Goal: Transaction & Acquisition: Purchase product/service

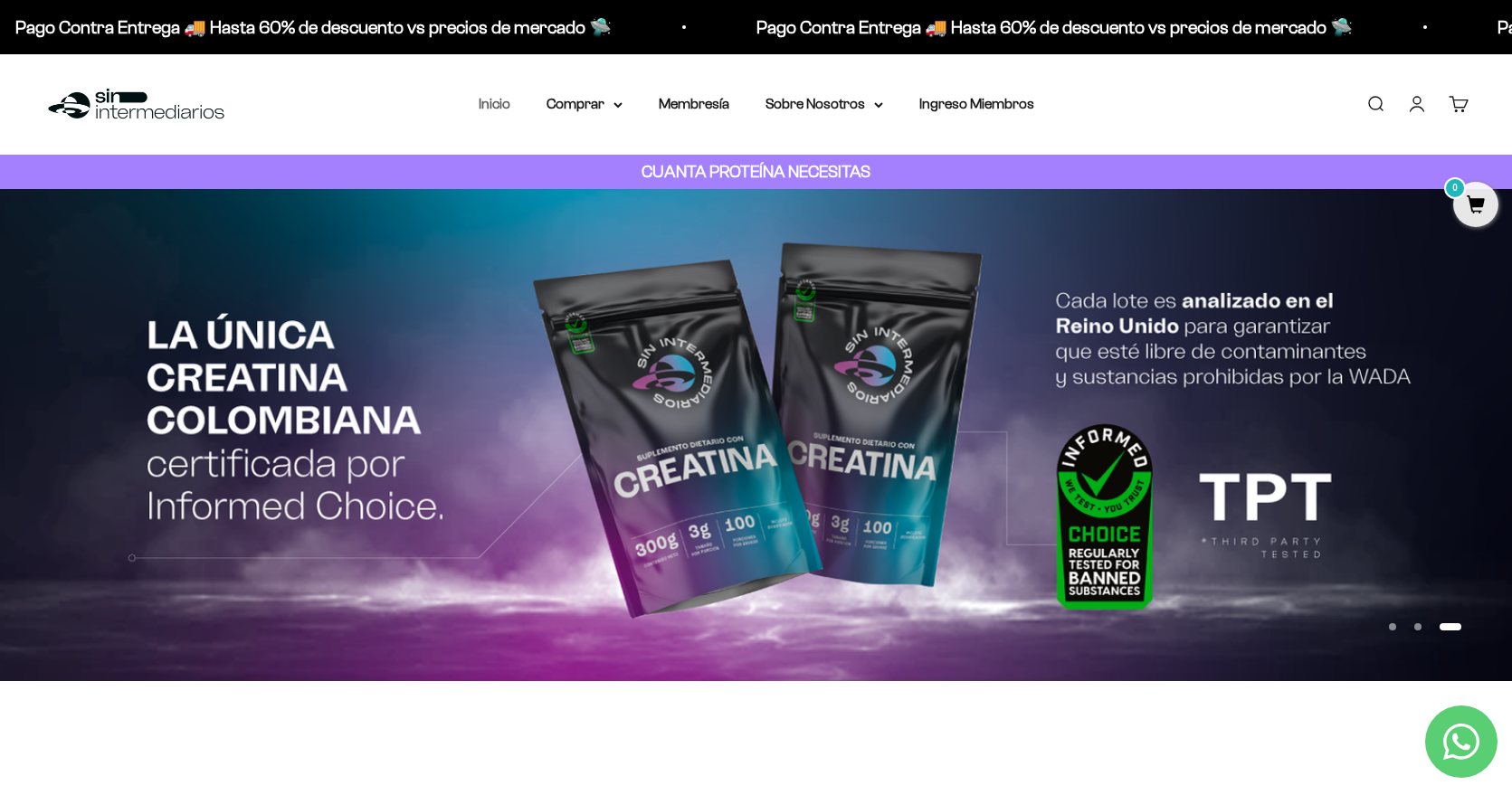
click at [499, 102] on link "Inicio" at bounding box center [494, 104] width 31 height 16
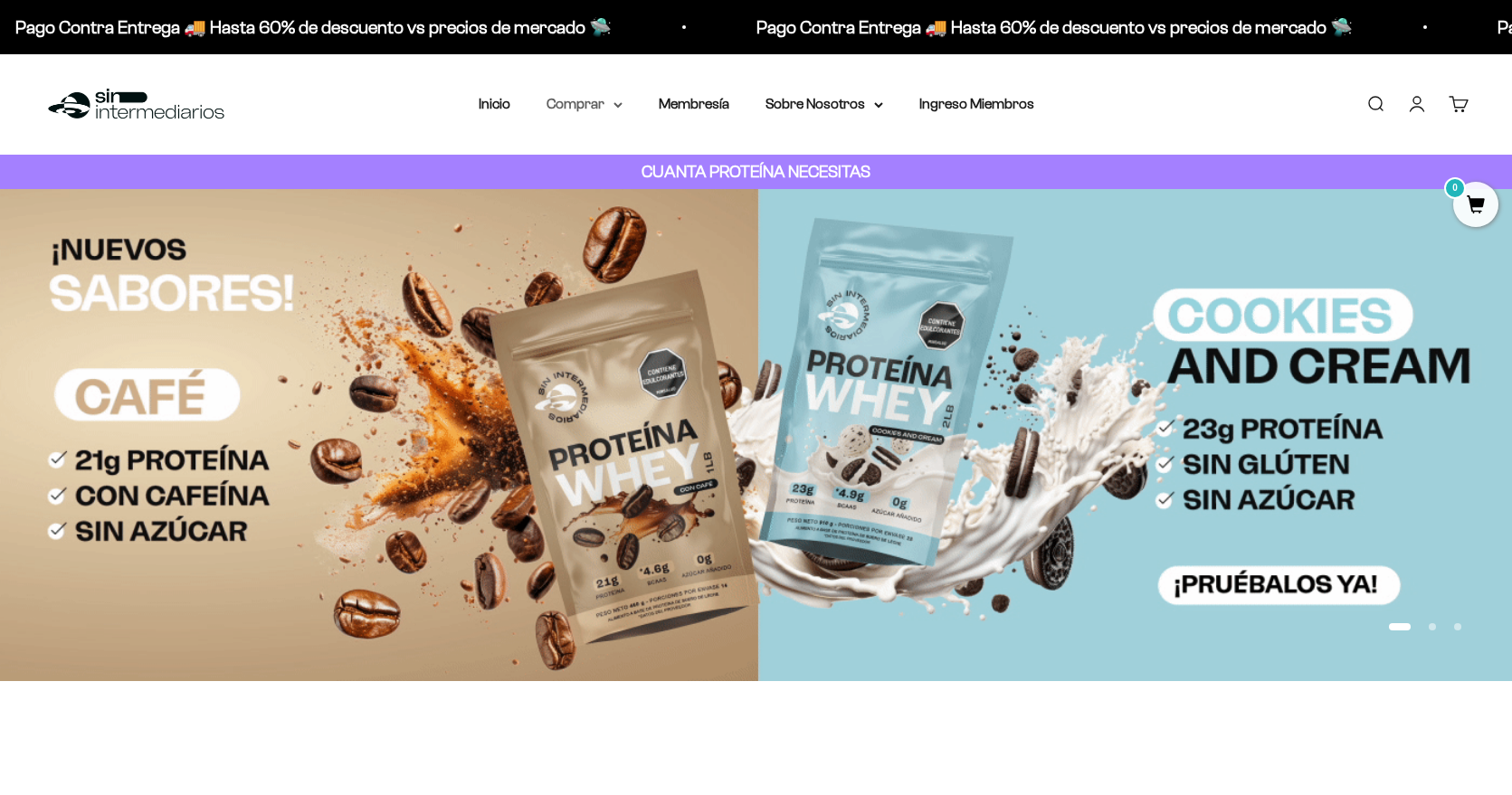
click at [564, 105] on summary "Comprar" at bounding box center [584, 104] width 76 height 24
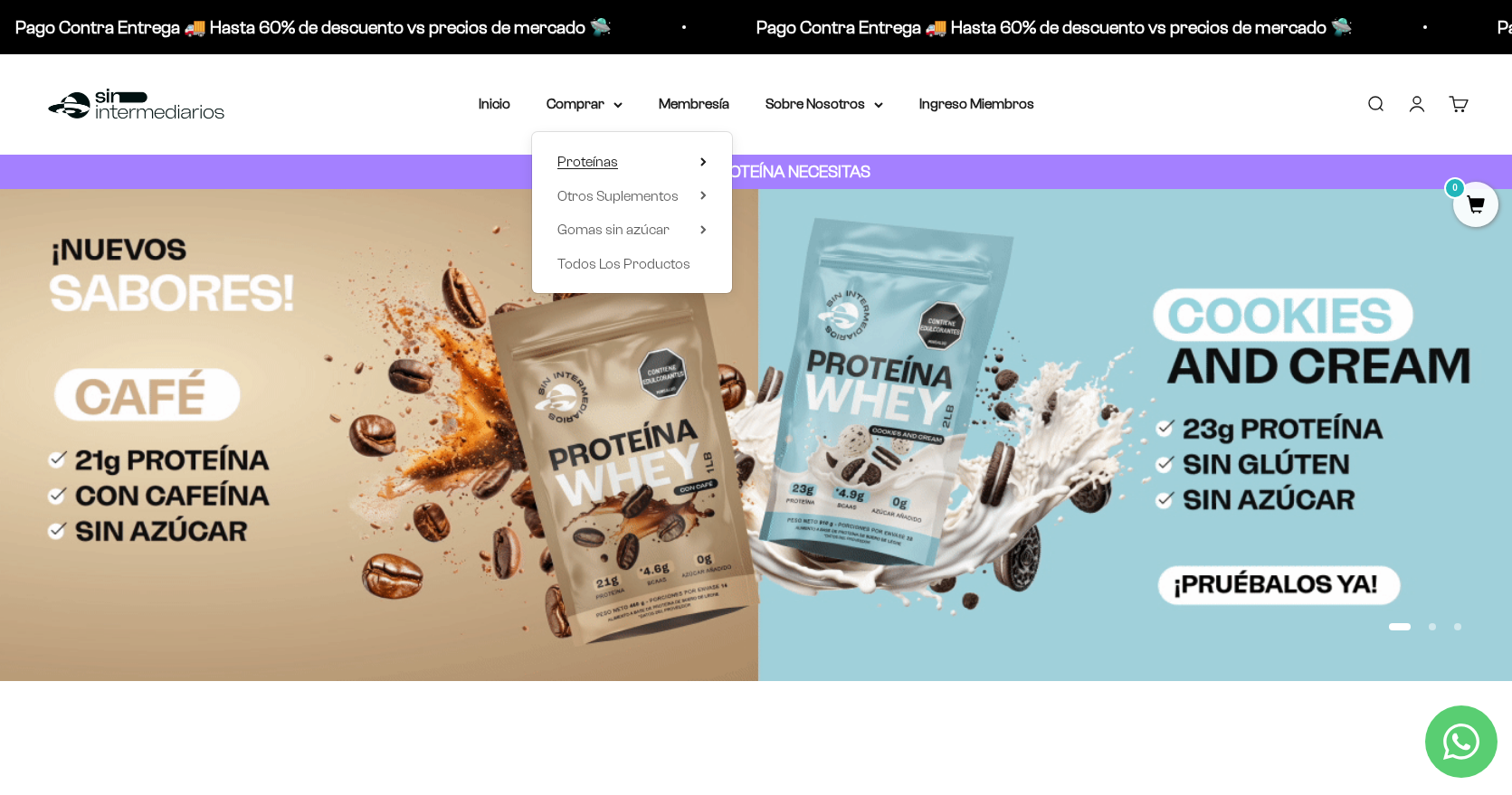
click at [689, 158] on summary "Proteínas" at bounding box center [632, 162] width 149 height 24
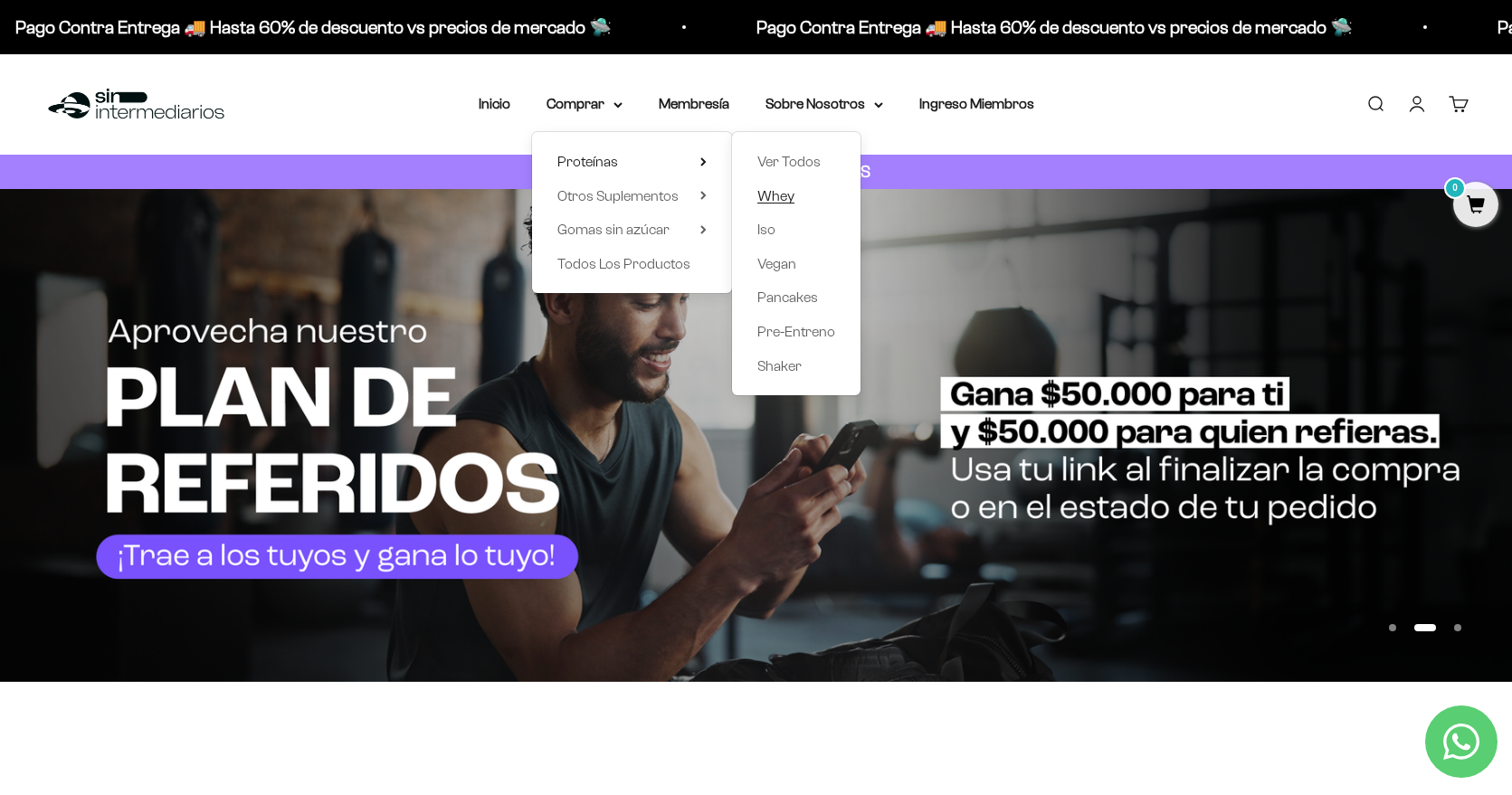
click at [782, 195] on span "Whey" at bounding box center [776, 196] width 37 height 16
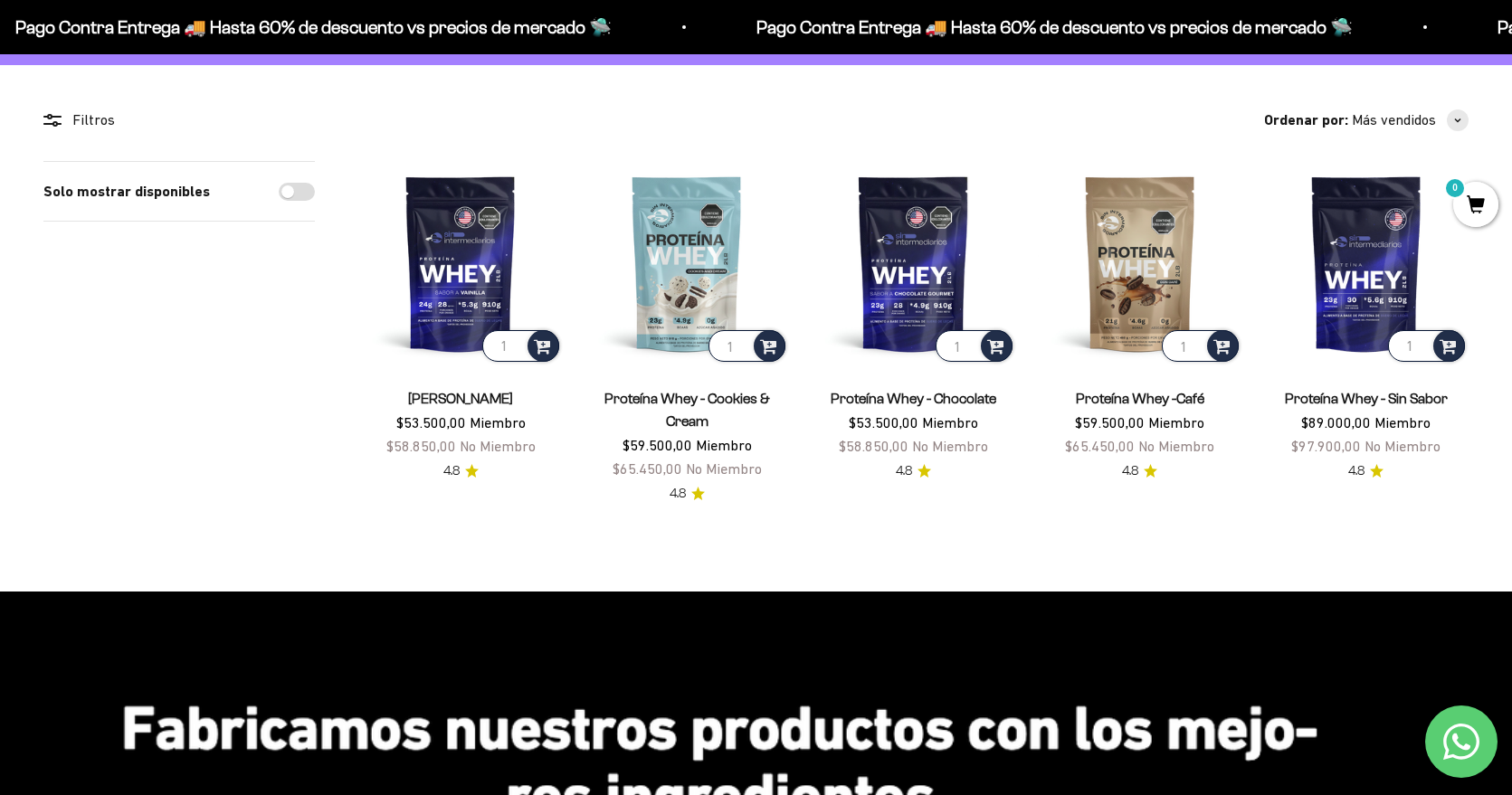
scroll to position [90, 0]
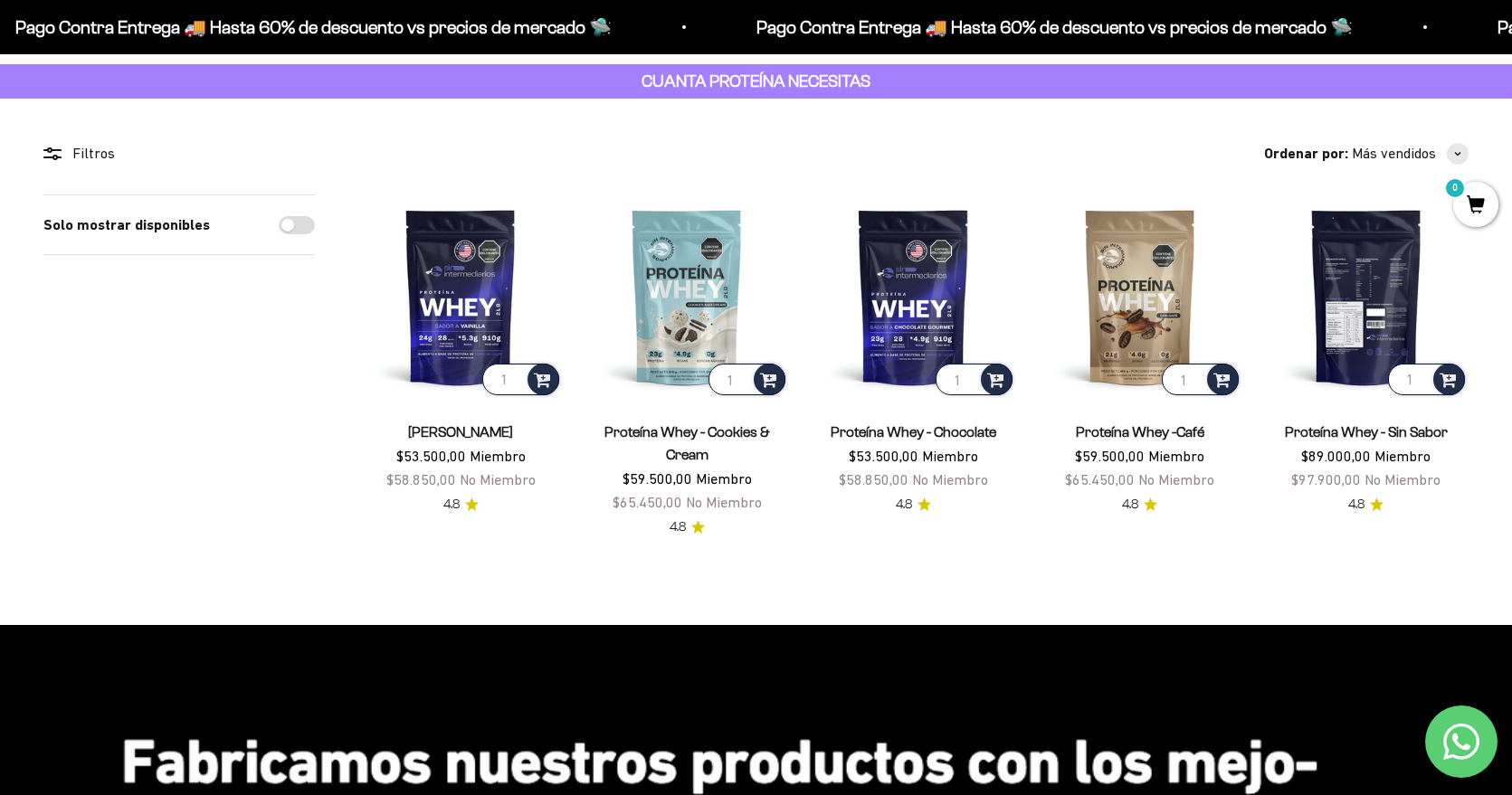
click at [1373, 303] on img at bounding box center [1366, 296] width 204 height 204
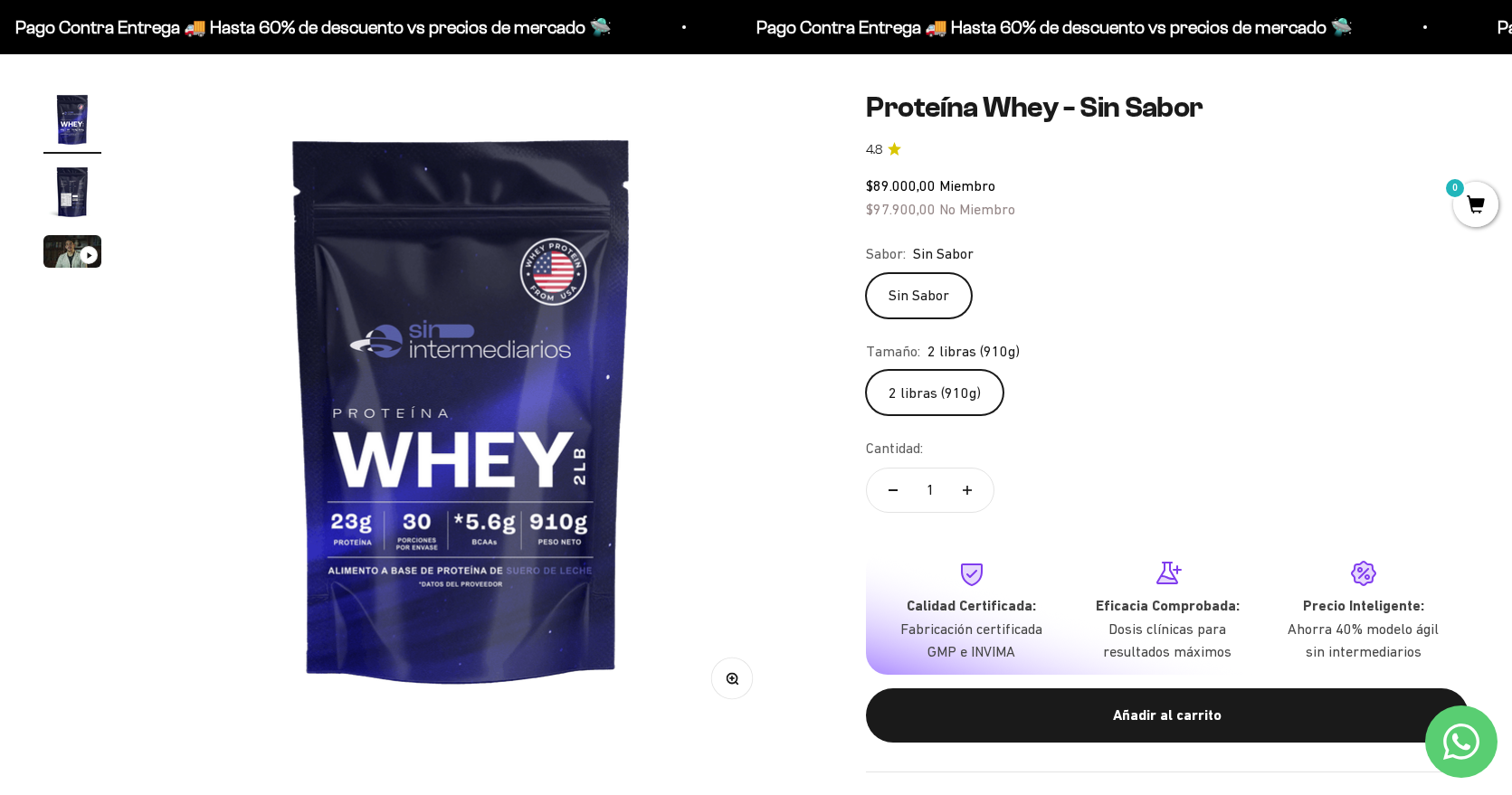
scroll to position [197, 0]
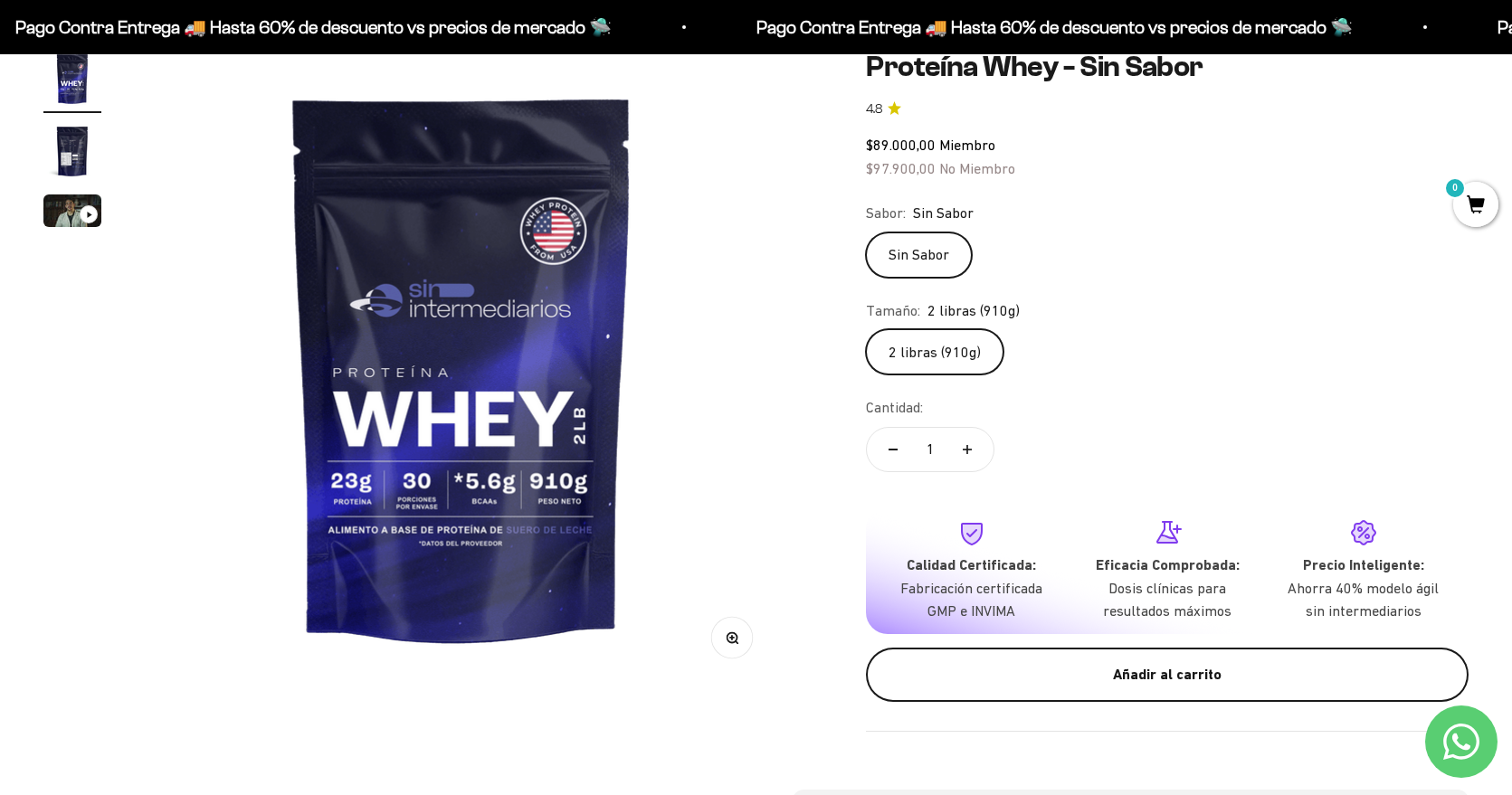
click at [1100, 667] on div "Añadir al carrito" at bounding box center [1167, 674] width 530 height 24
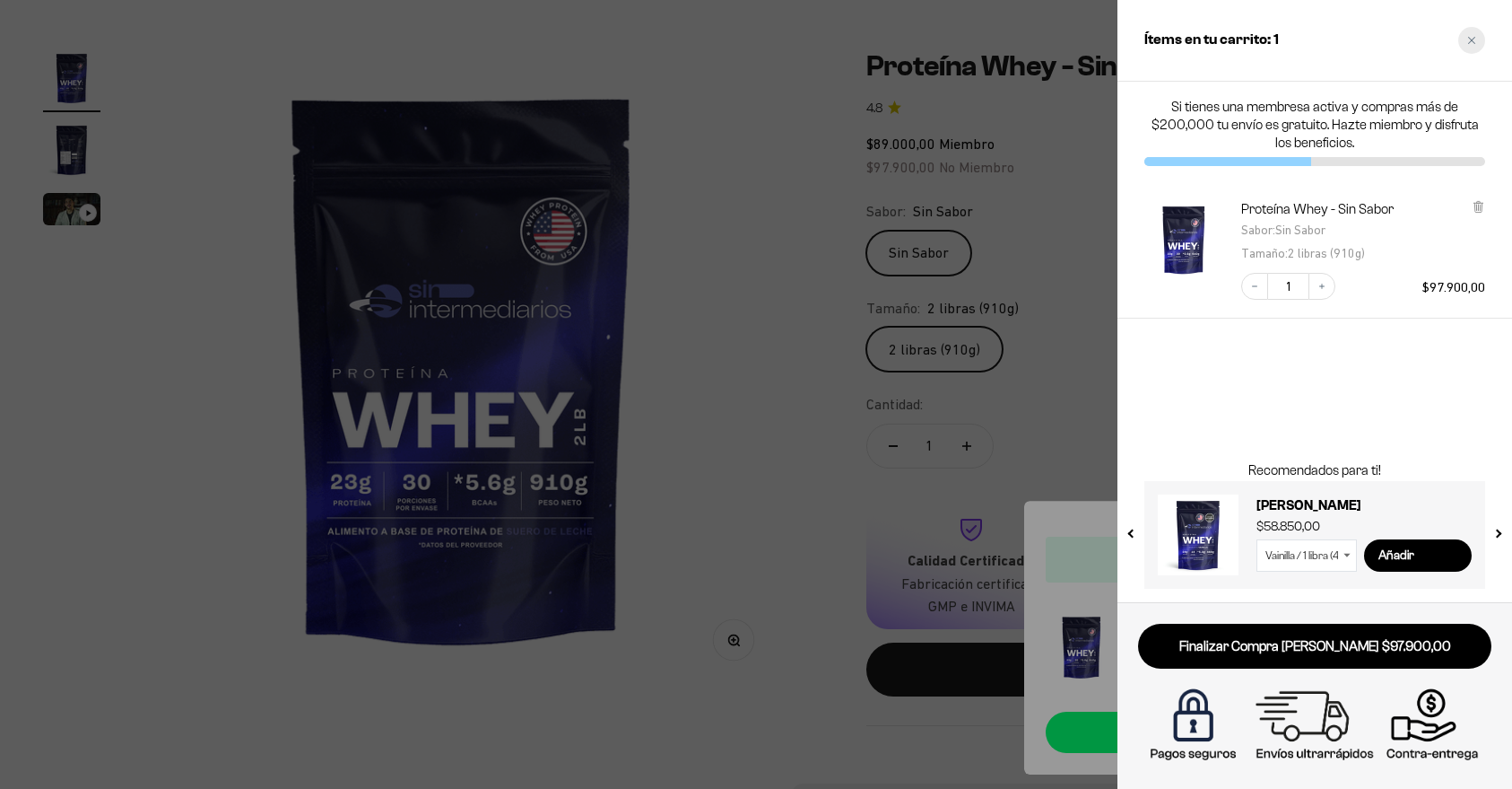
click at [1469, 38] on icon "Close cart" at bounding box center [1471, 40] width 7 height 7
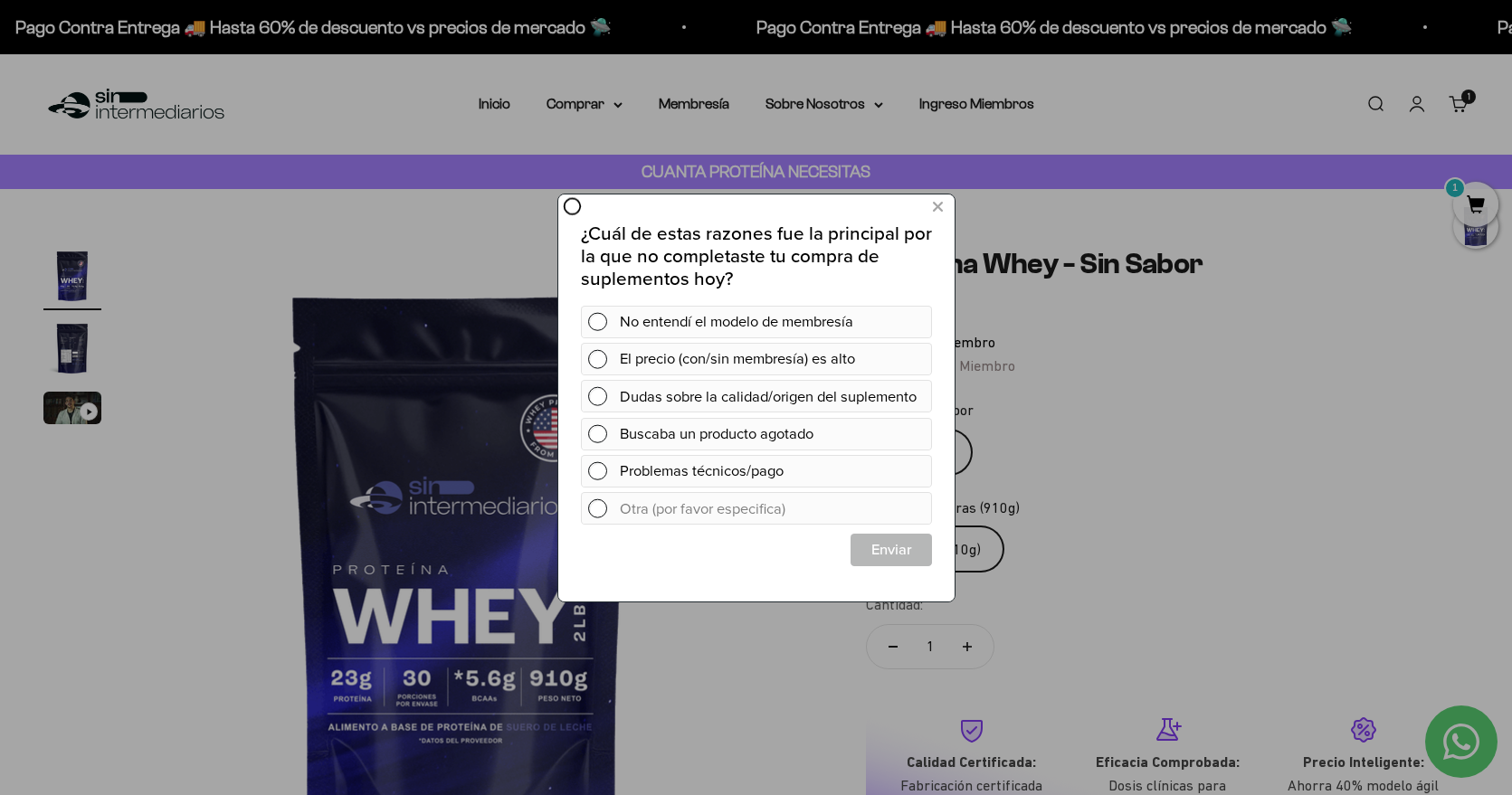
scroll to position [0, 0]
click at [607, 104] on div at bounding box center [756, 398] width 1512 height 795
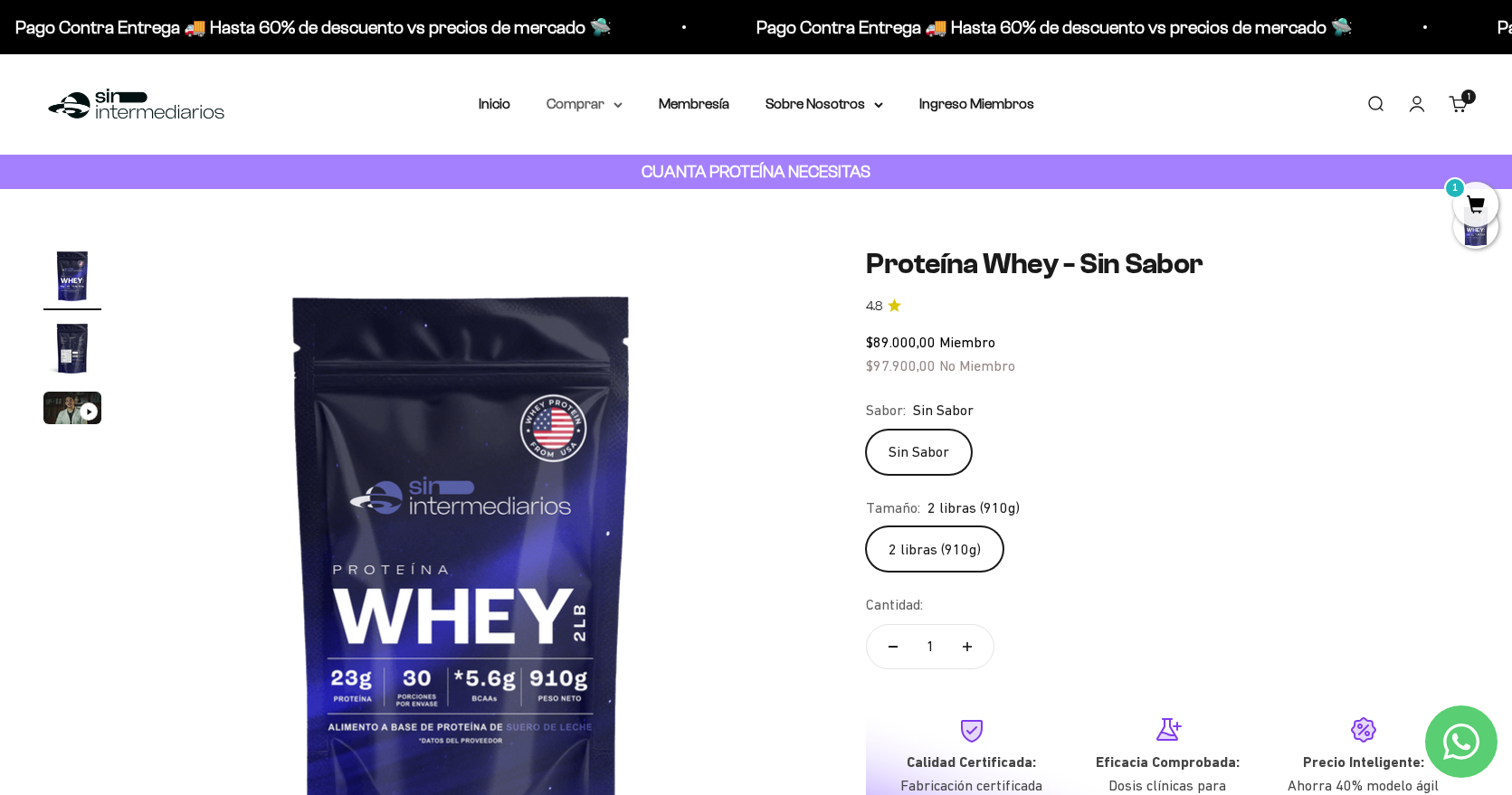
click at [608, 106] on summary "Comprar" at bounding box center [584, 104] width 76 height 24
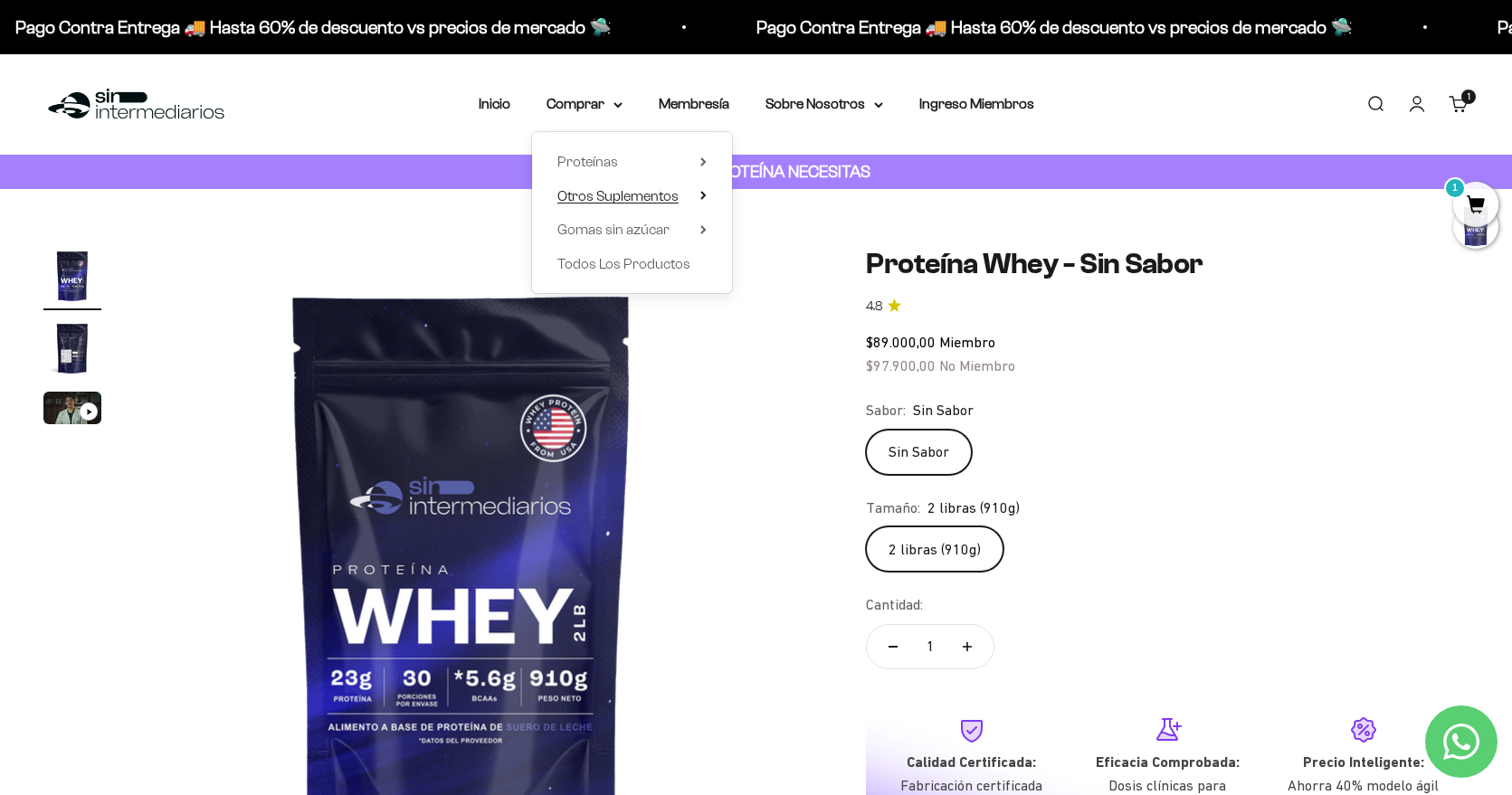
click at [664, 203] on span "Otros Suplementos" at bounding box center [618, 196] width 121 height 24
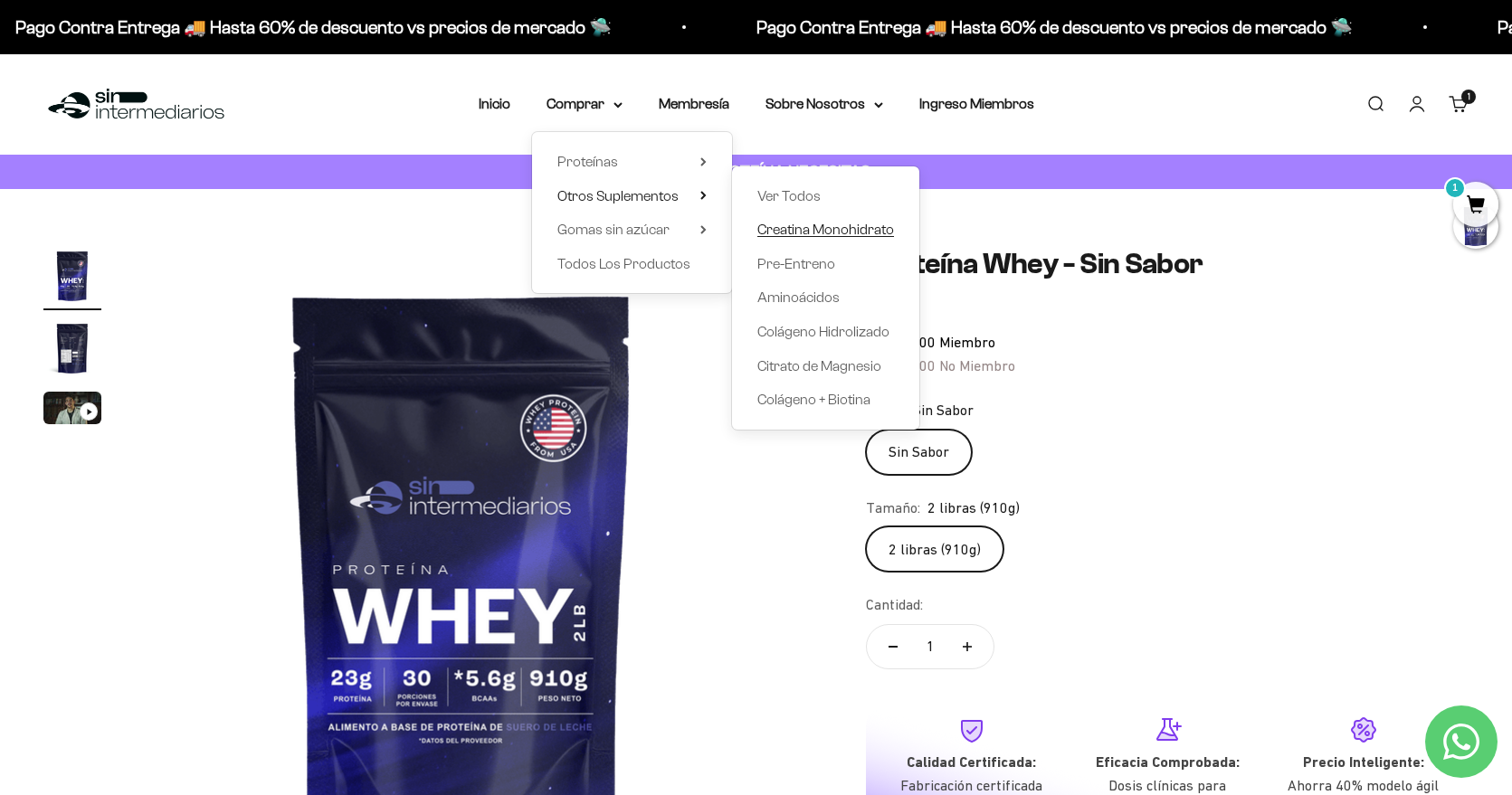
click at [837, 225] on span "Creatina Monohidrato" at bounding box center [825, 230] width 136 height 16
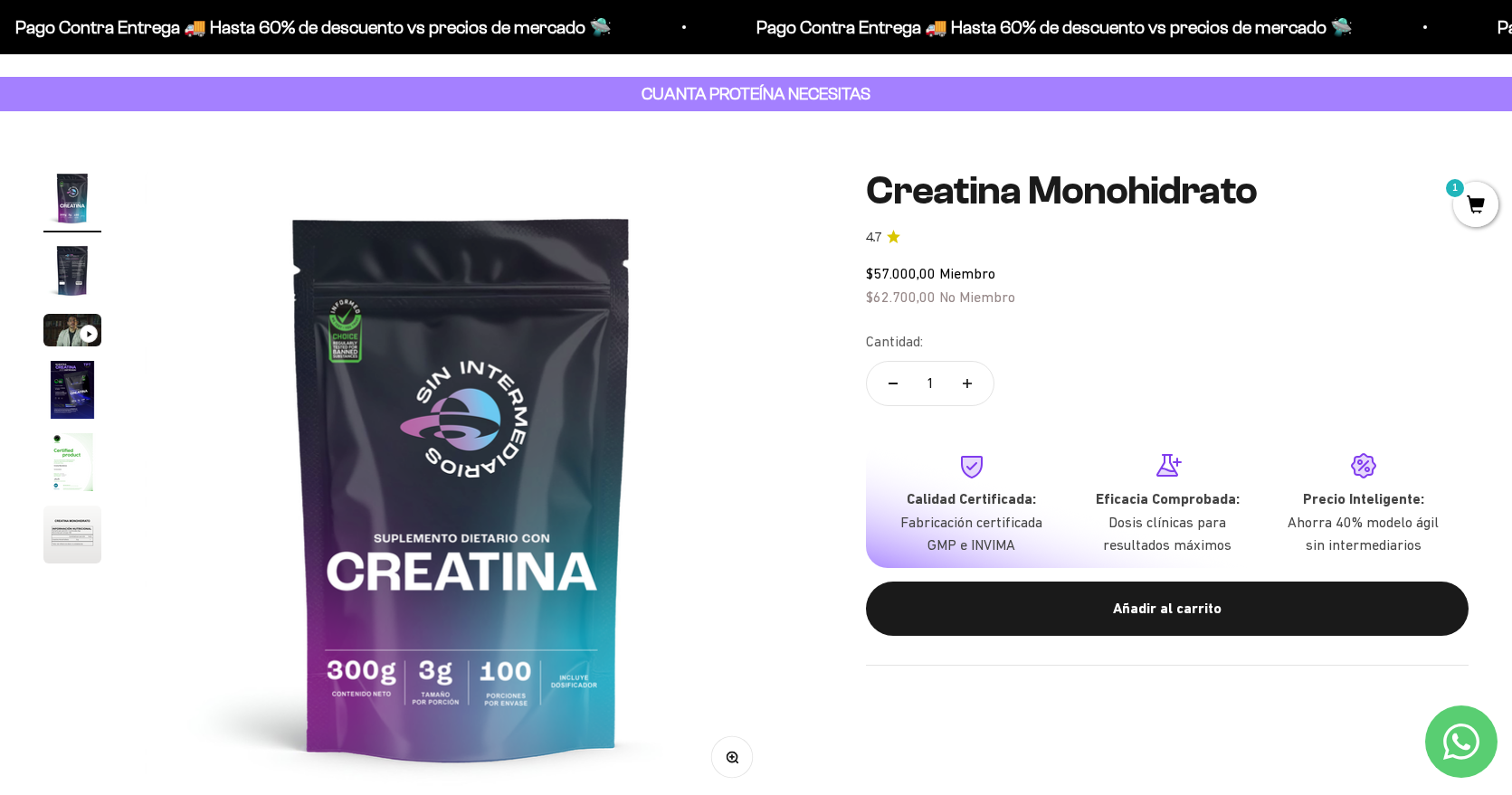
scroll to position [194, 0]
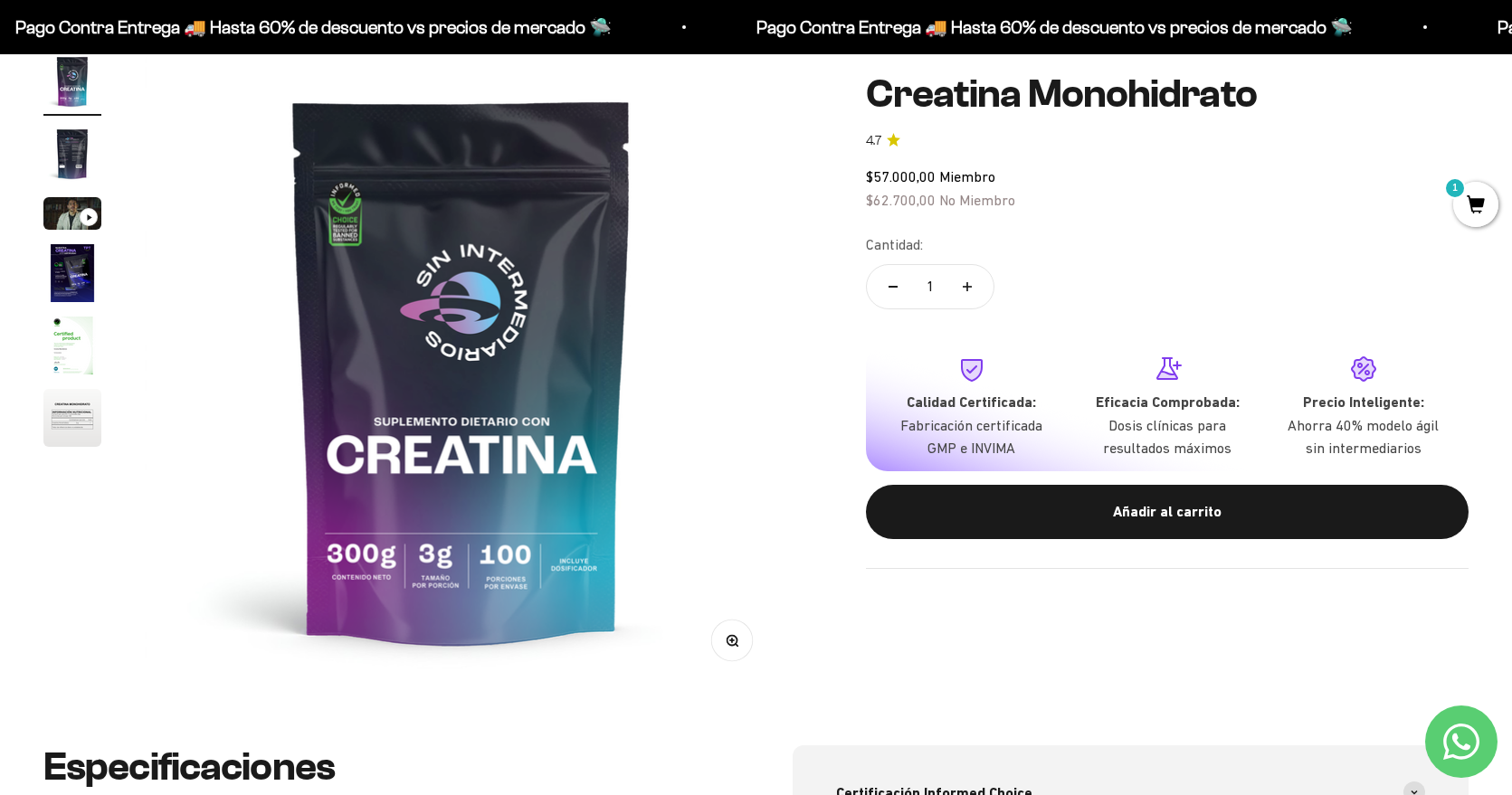
click at [78, 157] on img "Ir al artículo 2" at bounding box center [72, 153] width 58 height 58
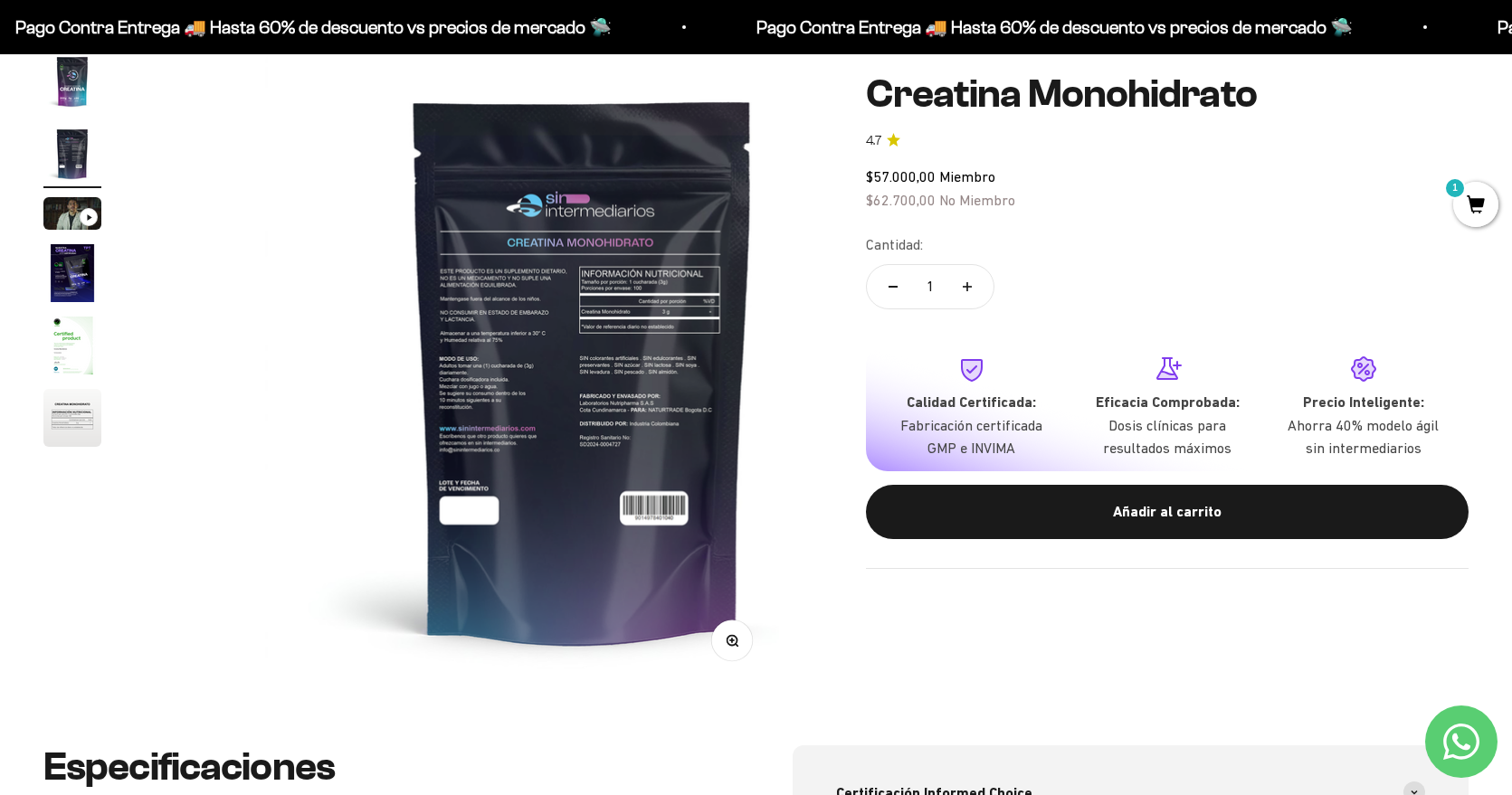
scroll to position [0, 656]
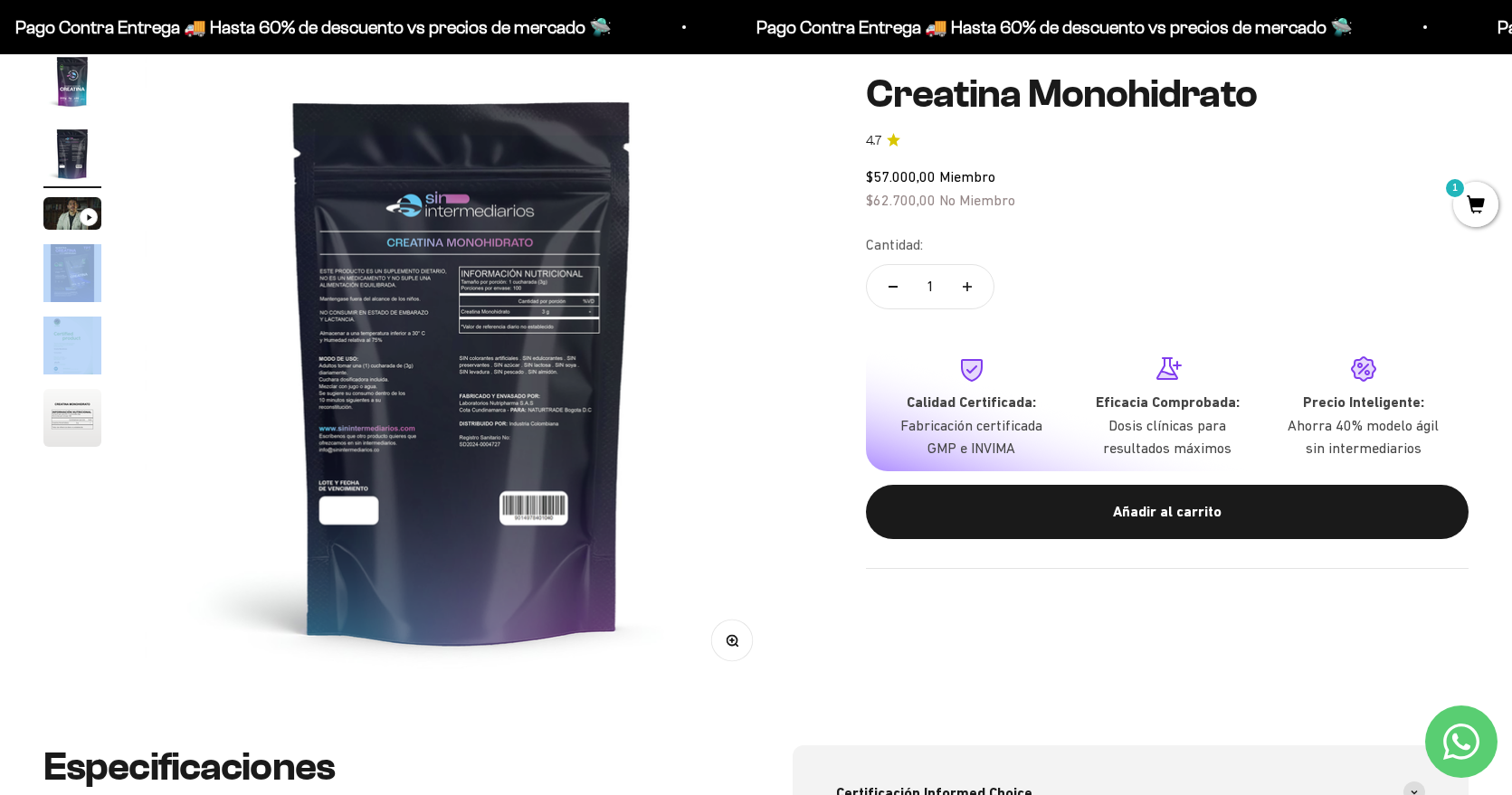
click at [74, 330] on page-dots at bounding box center [72, 251] width 58 height 399
click at [75, 335] on img "Ir al artículo 5" at bounding box center [72, 344] width 58 height 58
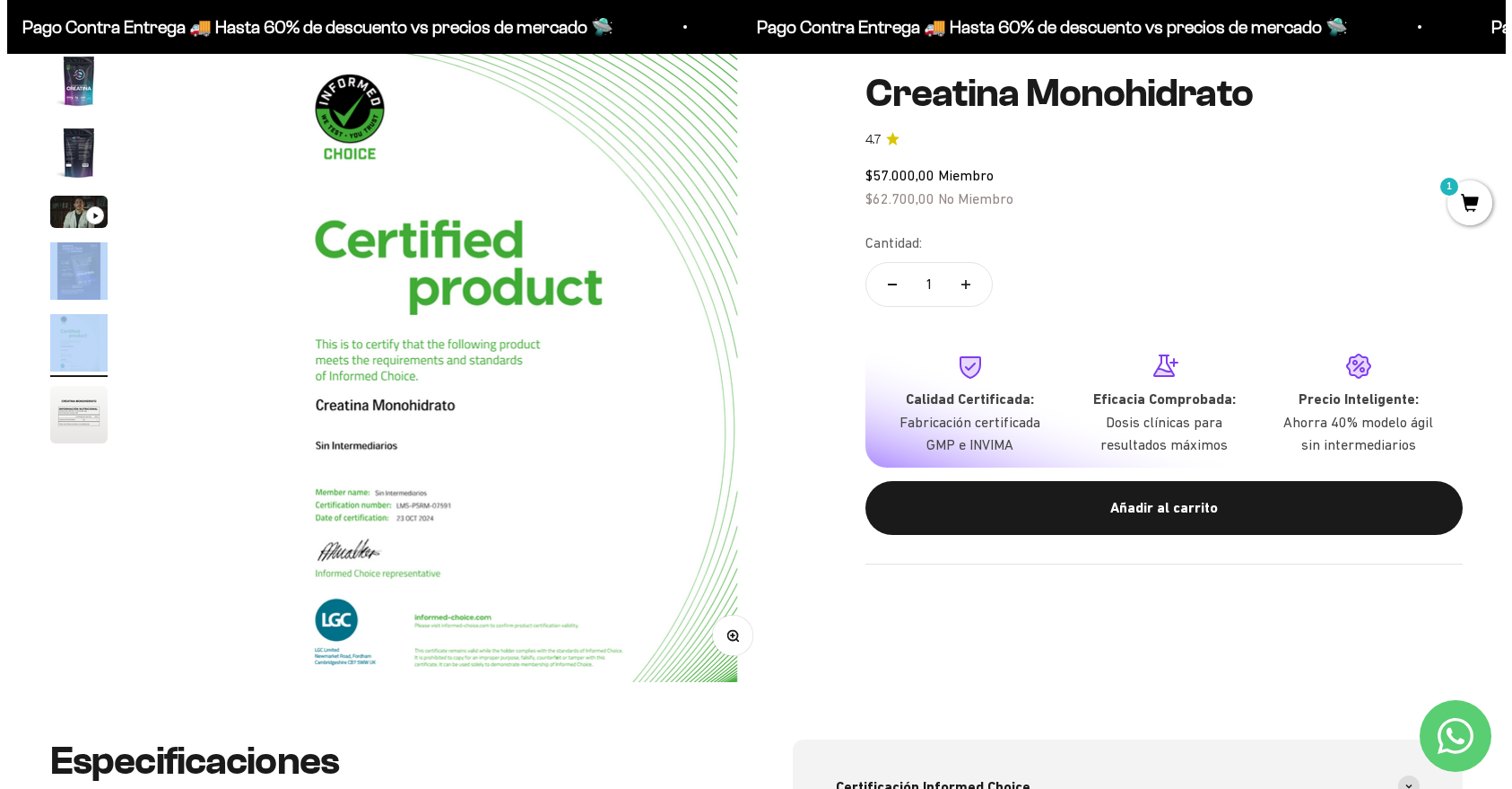
scroll to position [0, 2603]
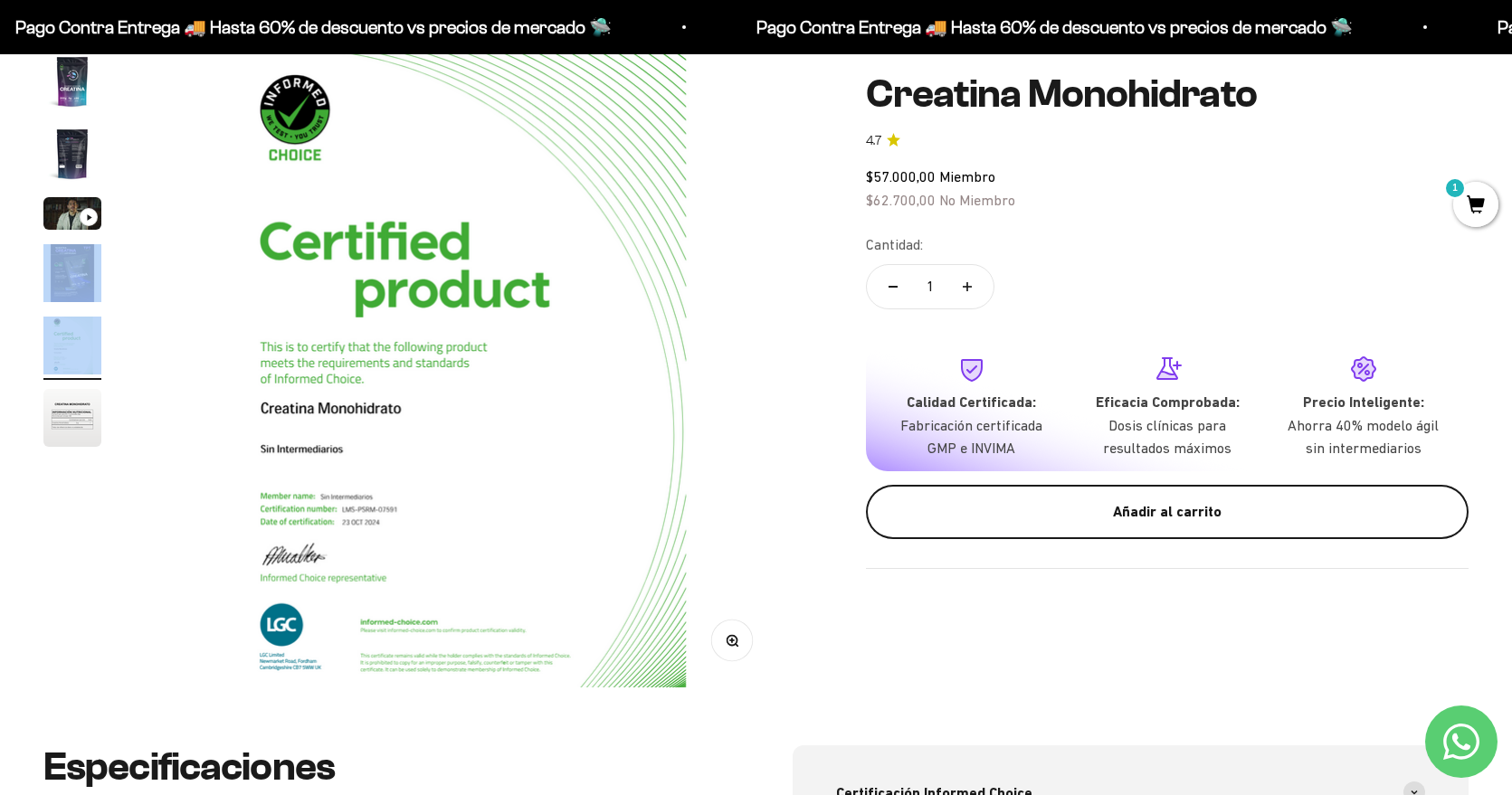
click at [1148, 501] on div "Añadir al carrito" at bounding box center [1167, 512] width 530 height 24
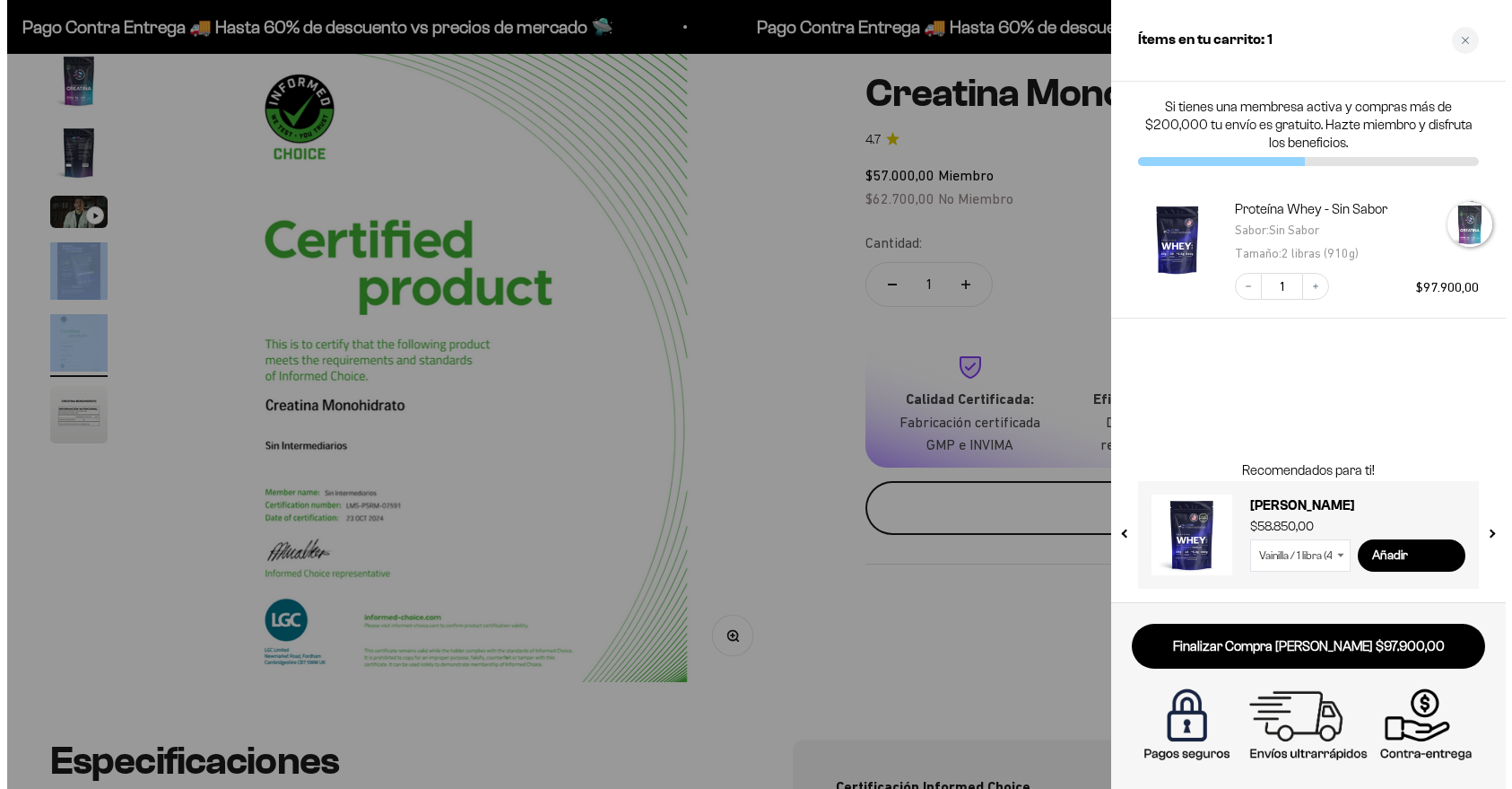
scroll to position [0, 2633]
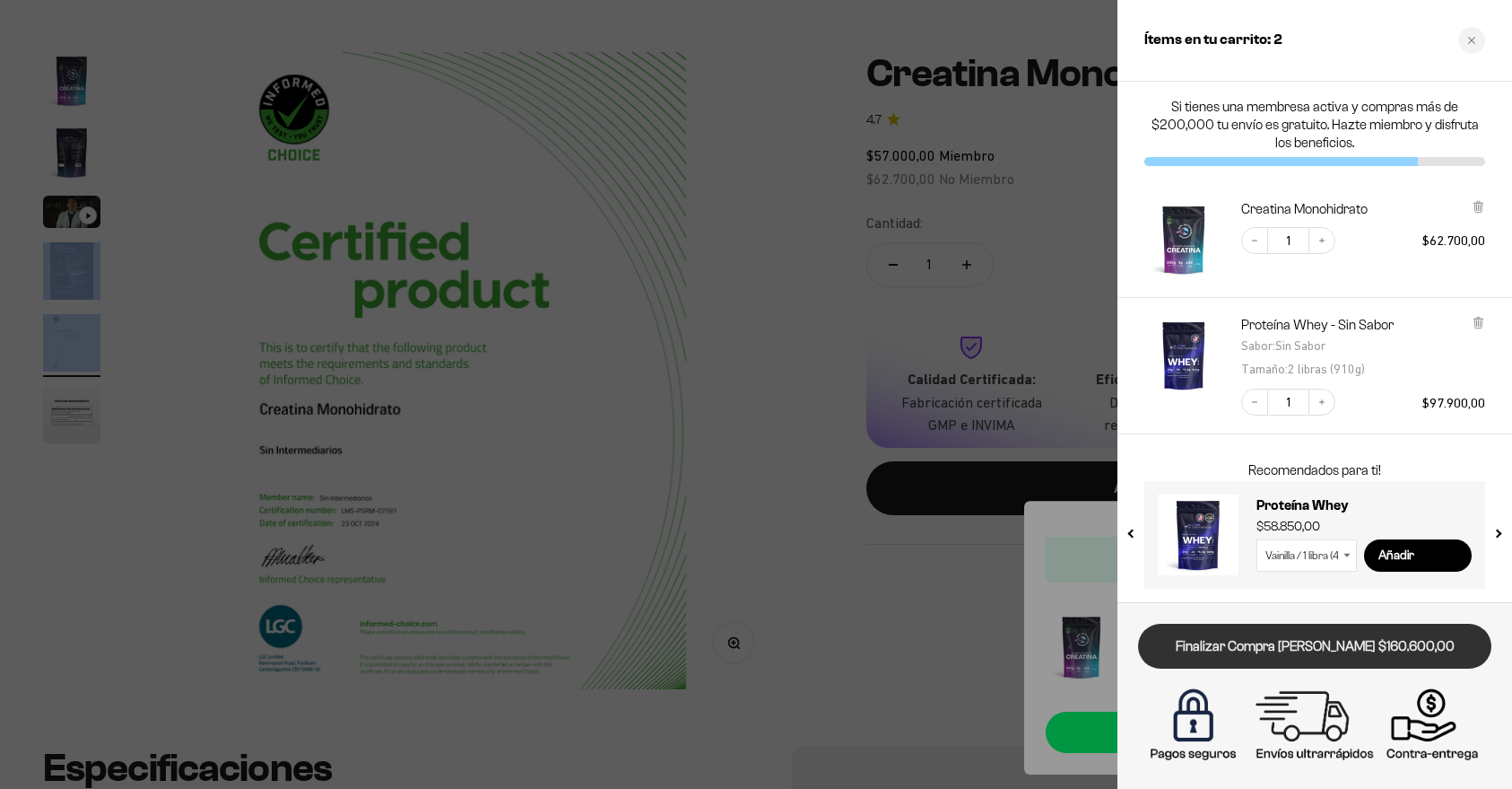
click at [1247, 647] on link "Finalizar Compra [PERSON_NAME] $160.600,00" at bounding box center [1314, 646] width 353 height 46
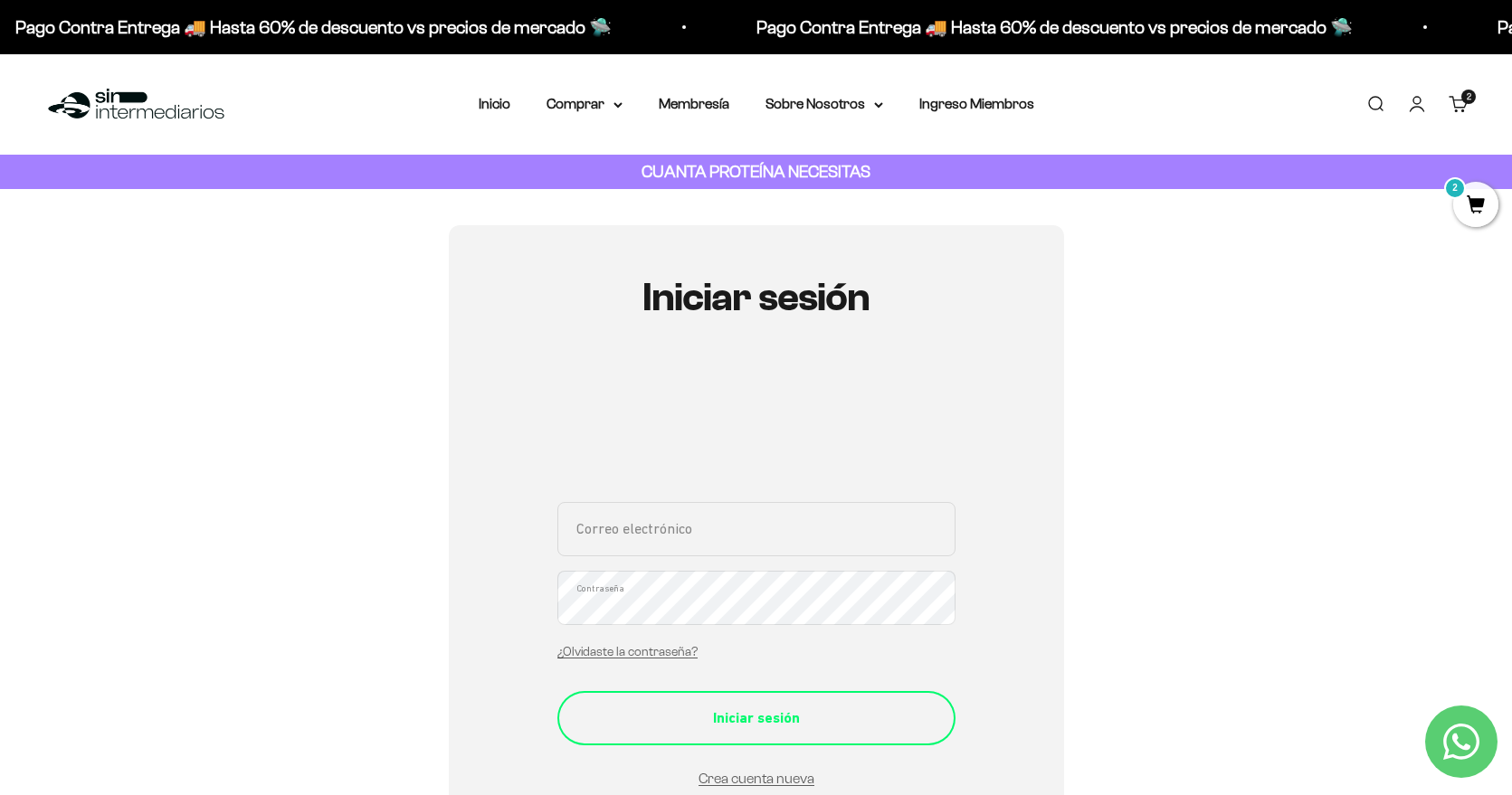
type input "lauriclav@hotmail.com"
click at [750, 713] on div "Iniciar sesión" at bounding box center [756, 718] width 326 height 24
